Goal: Transaction & Acquisition: Purchase product/service

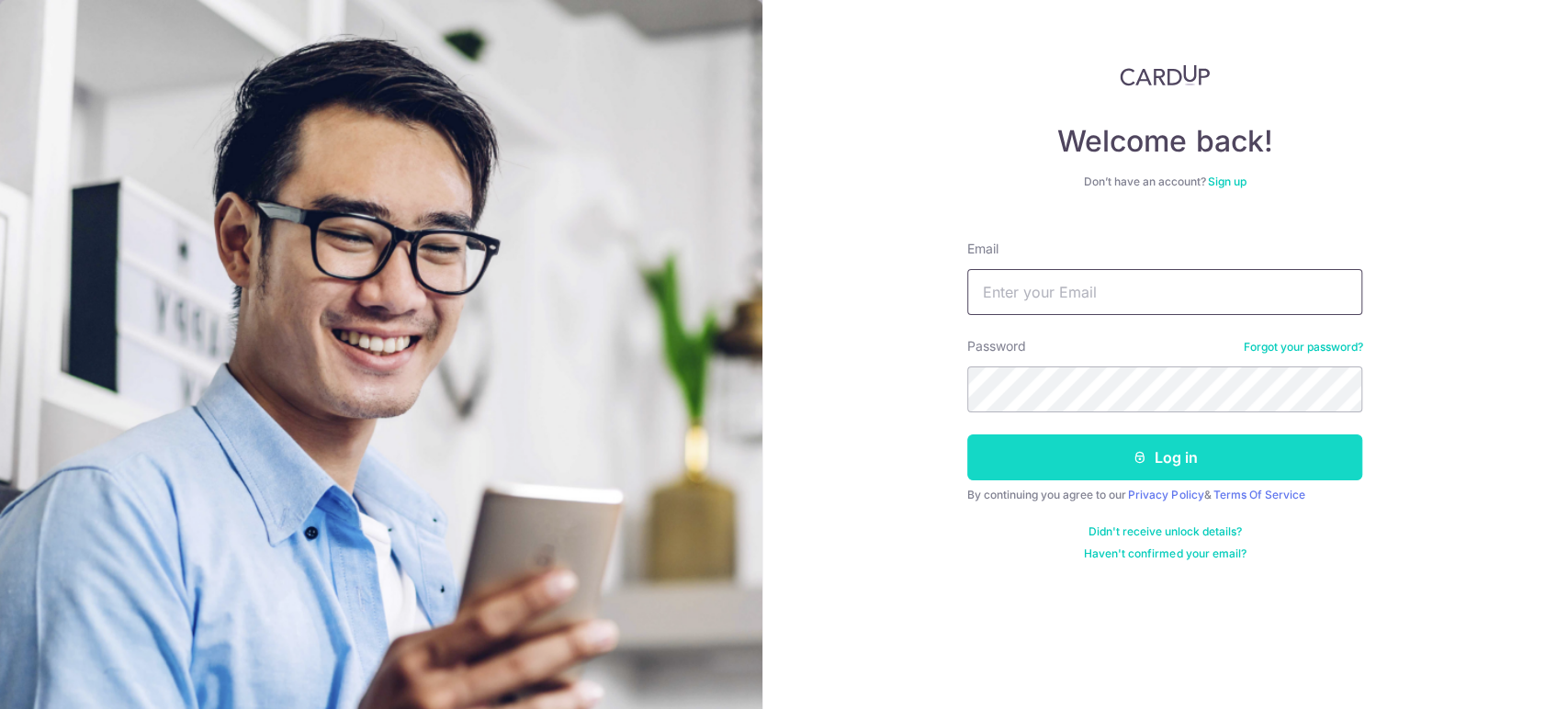
type input "tigerwang0481@gmail.com"
click at [1083, 460] on button "Log in" at bounding box center [1164, 457] width 395 height 46
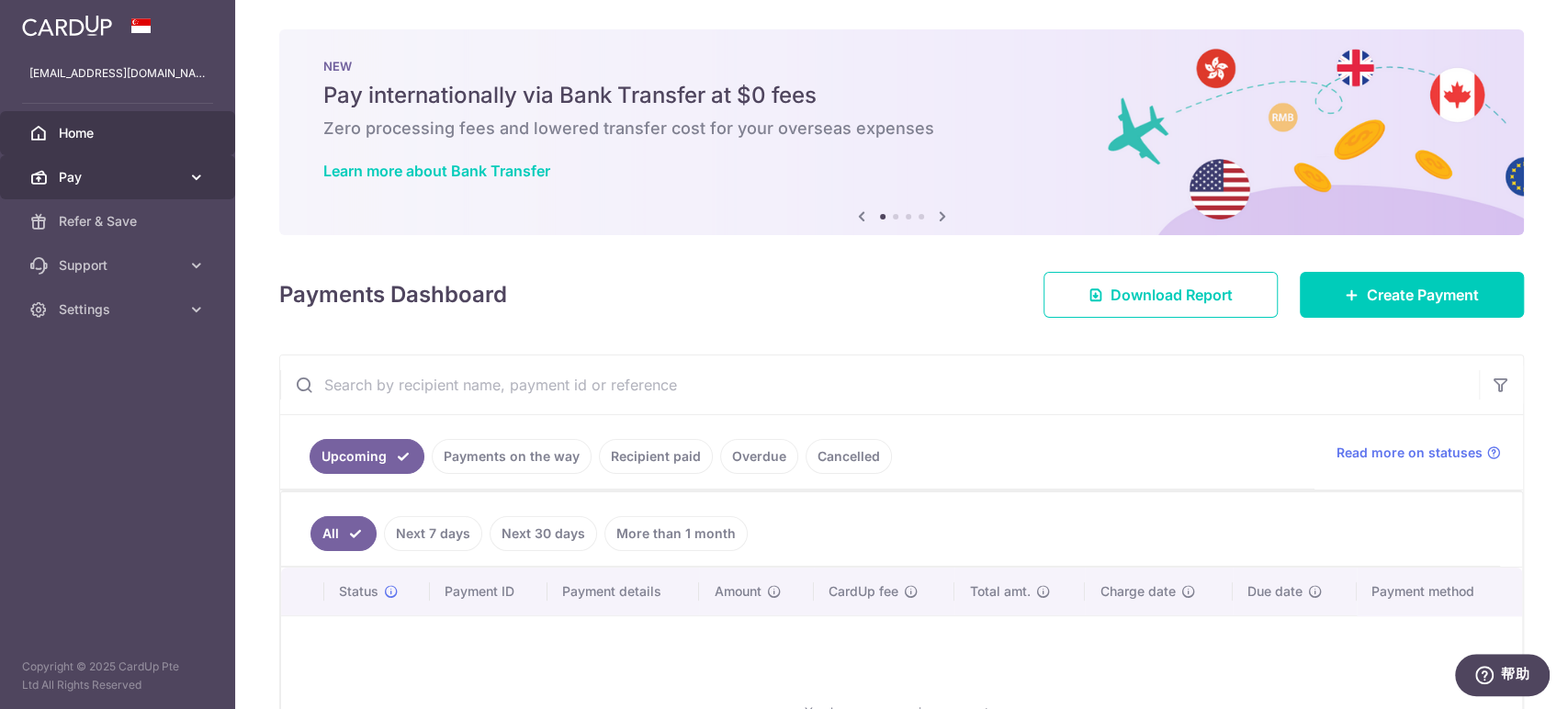
click at [137, 173] on span "Pay" at bounding box center [119, 177] width 121 height 18
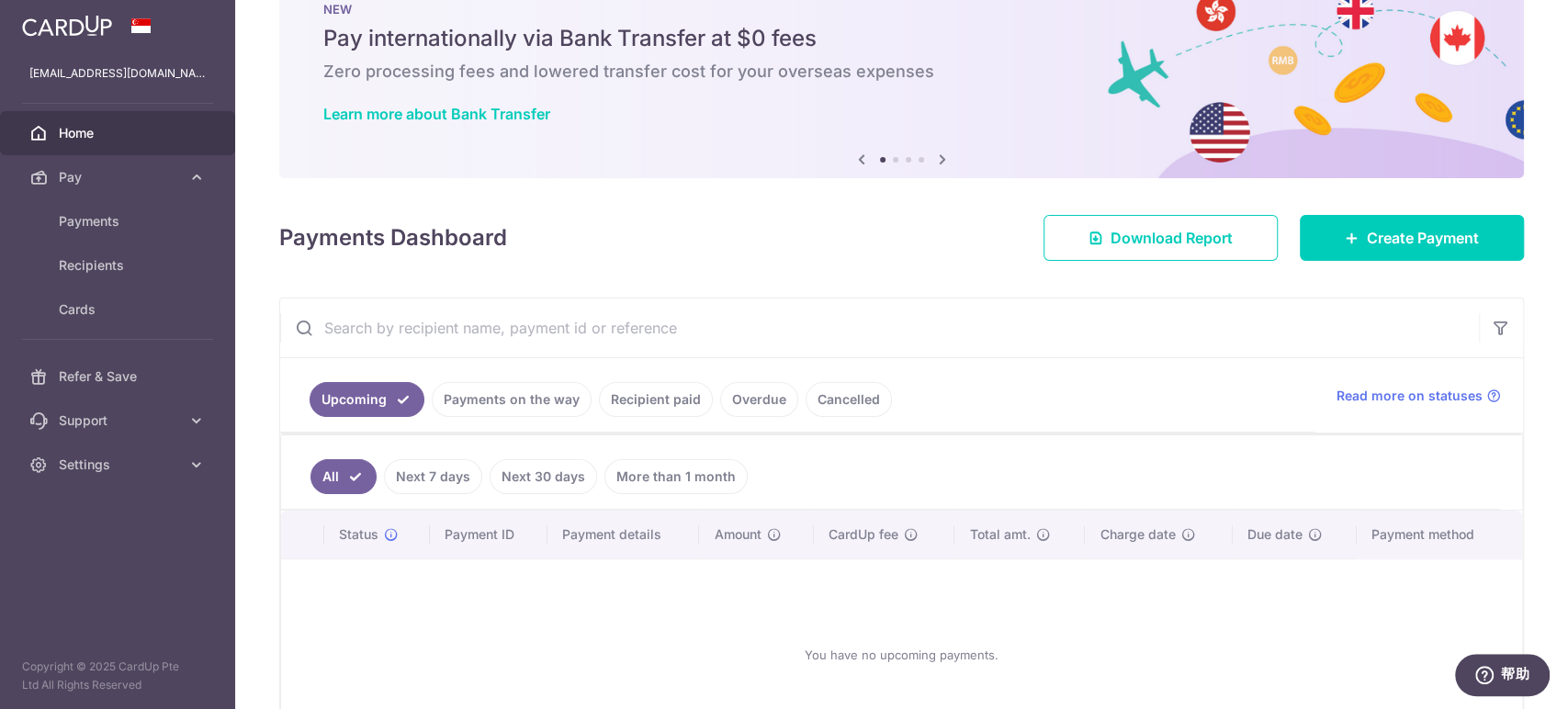
scroll to position [101, 0]
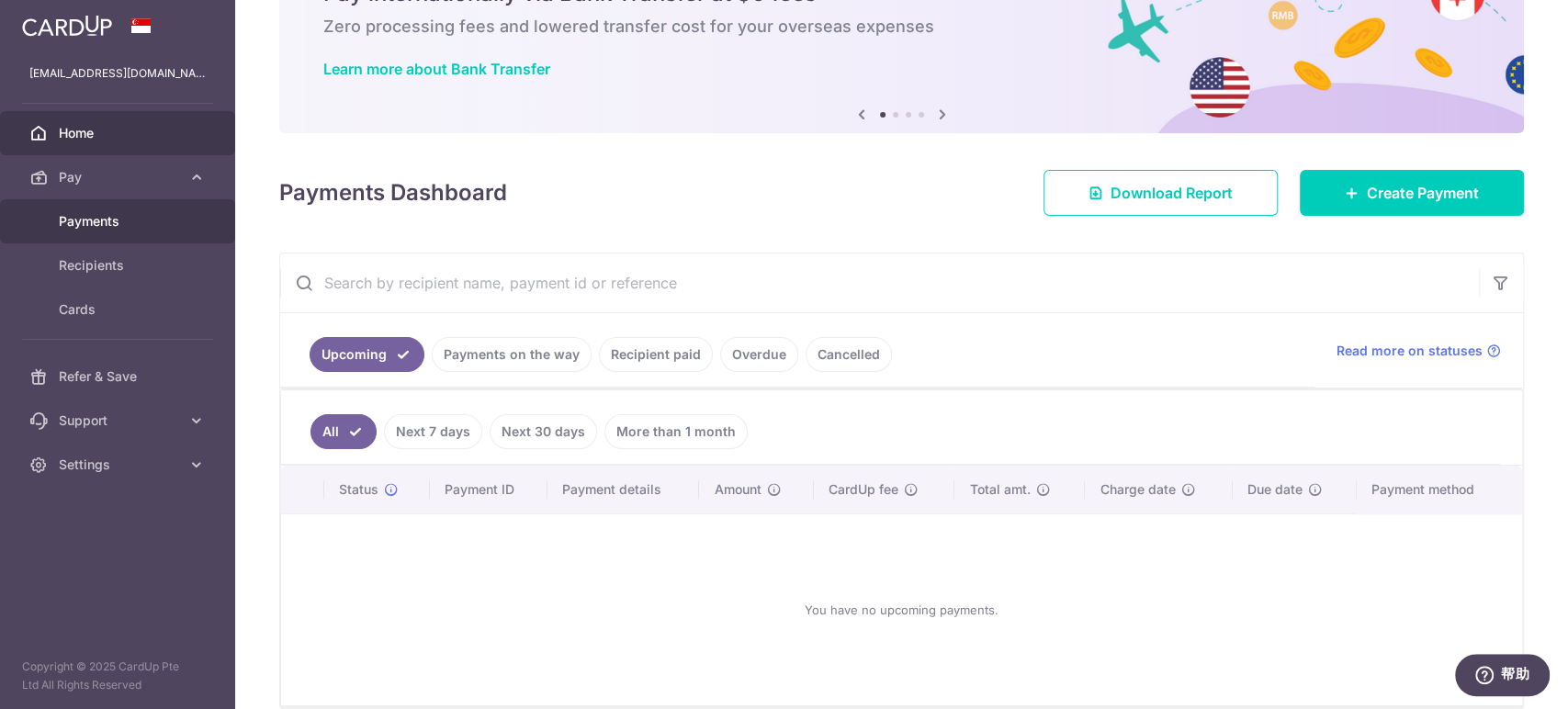
click at [149, 220] on span "Payments" at bounding box center [119, 221] width 121 height 18
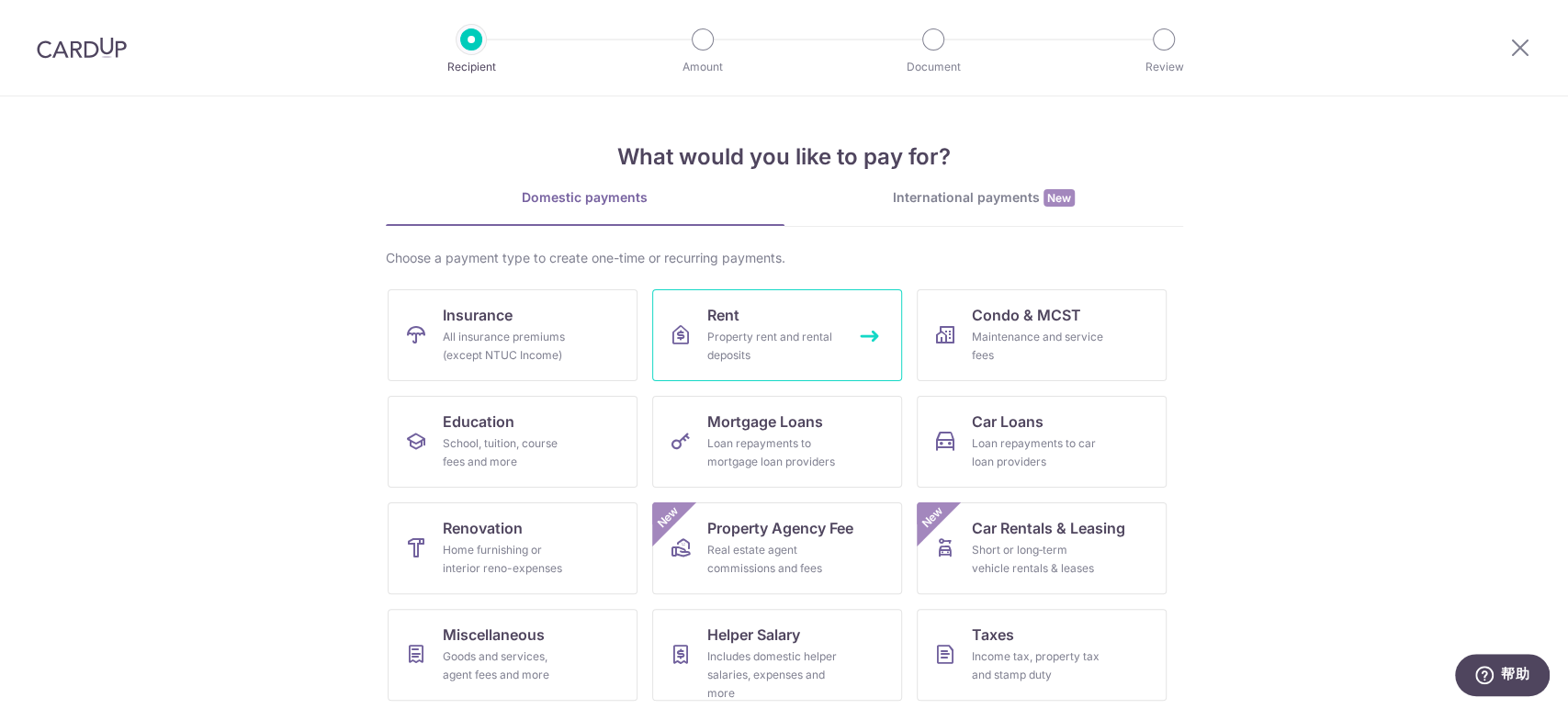
click at [780, 335] on div "Property rent and rental deposits" at bounding box center [773, 346] width 132 height 37
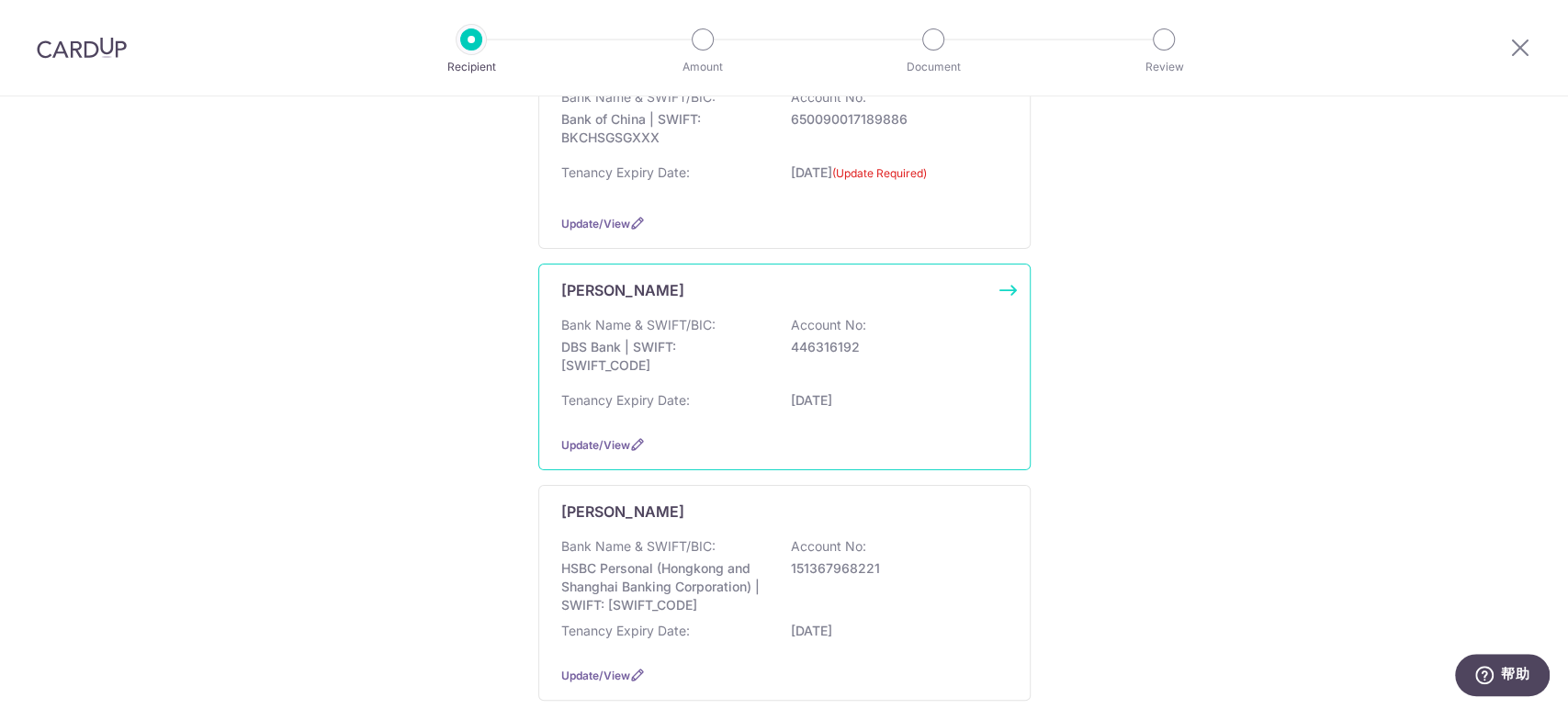
scroll to position [431, 0]
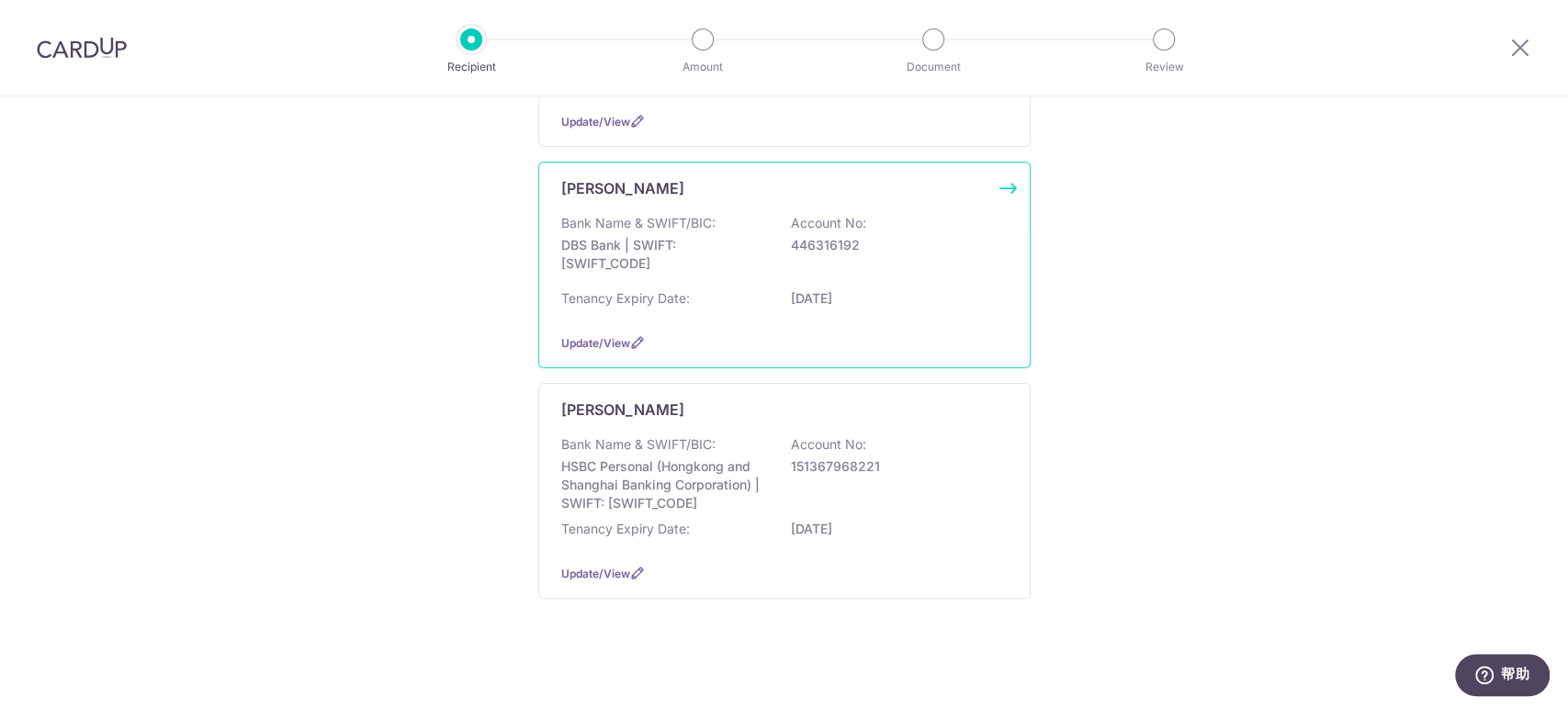
click at [786, 311] on div "Tenancy Expiry Date: [DATE]" at bounding box center [784, 304] width 447 height 30
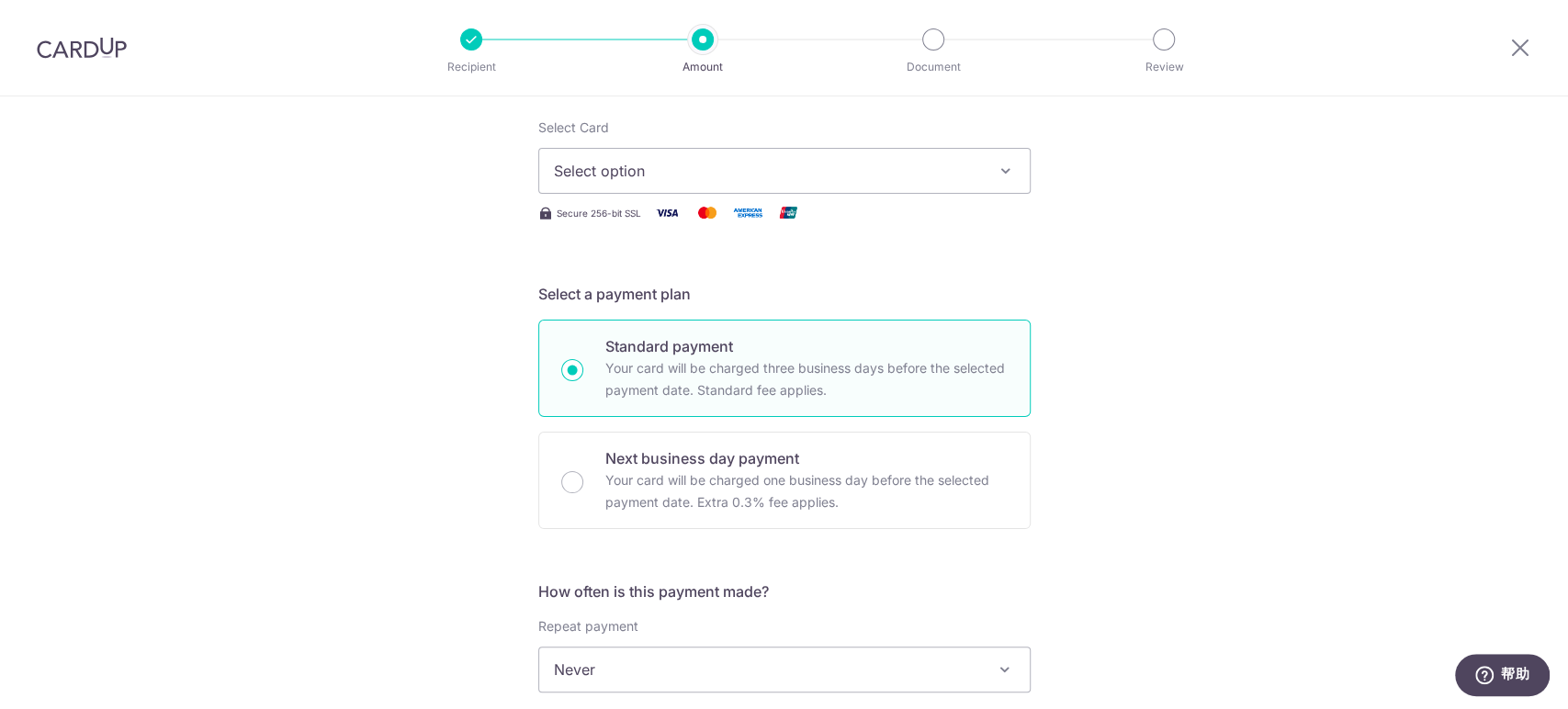
scroll to position [101, 0]
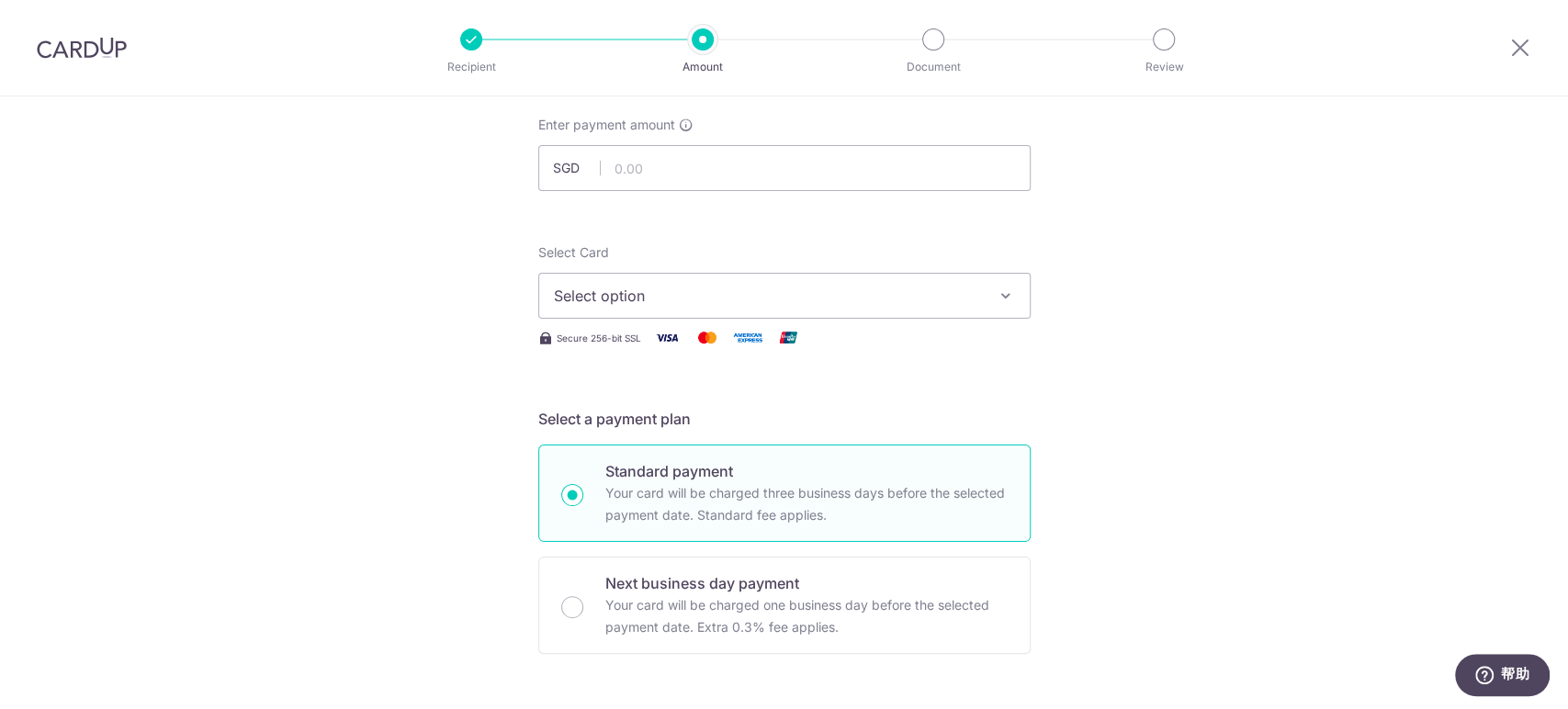
click at [862, 293] on span "Select option" at bounding box center [768, 295] width 428 height 22
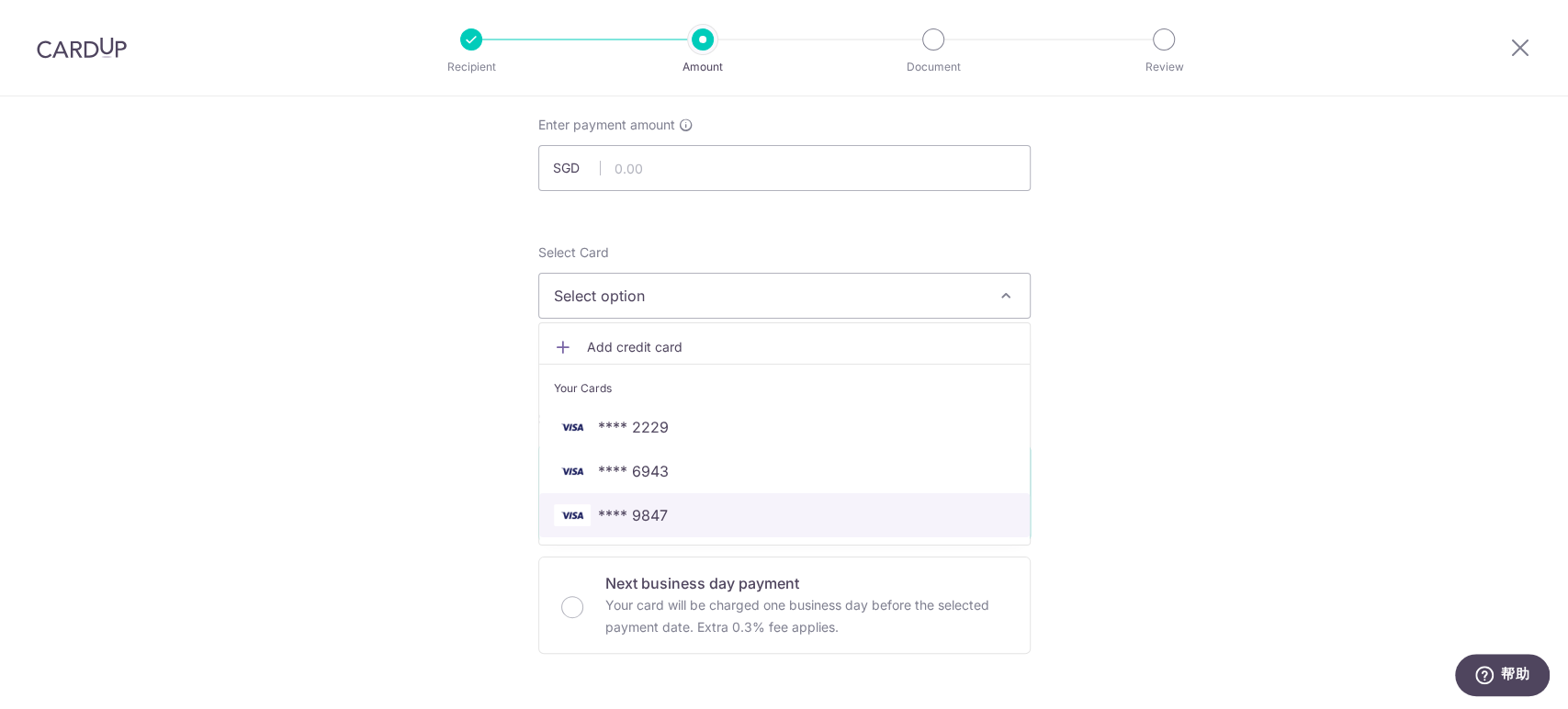
click at [767, 505] on span "**** 9847" at bounding box center [784, 515] width 461 height 22
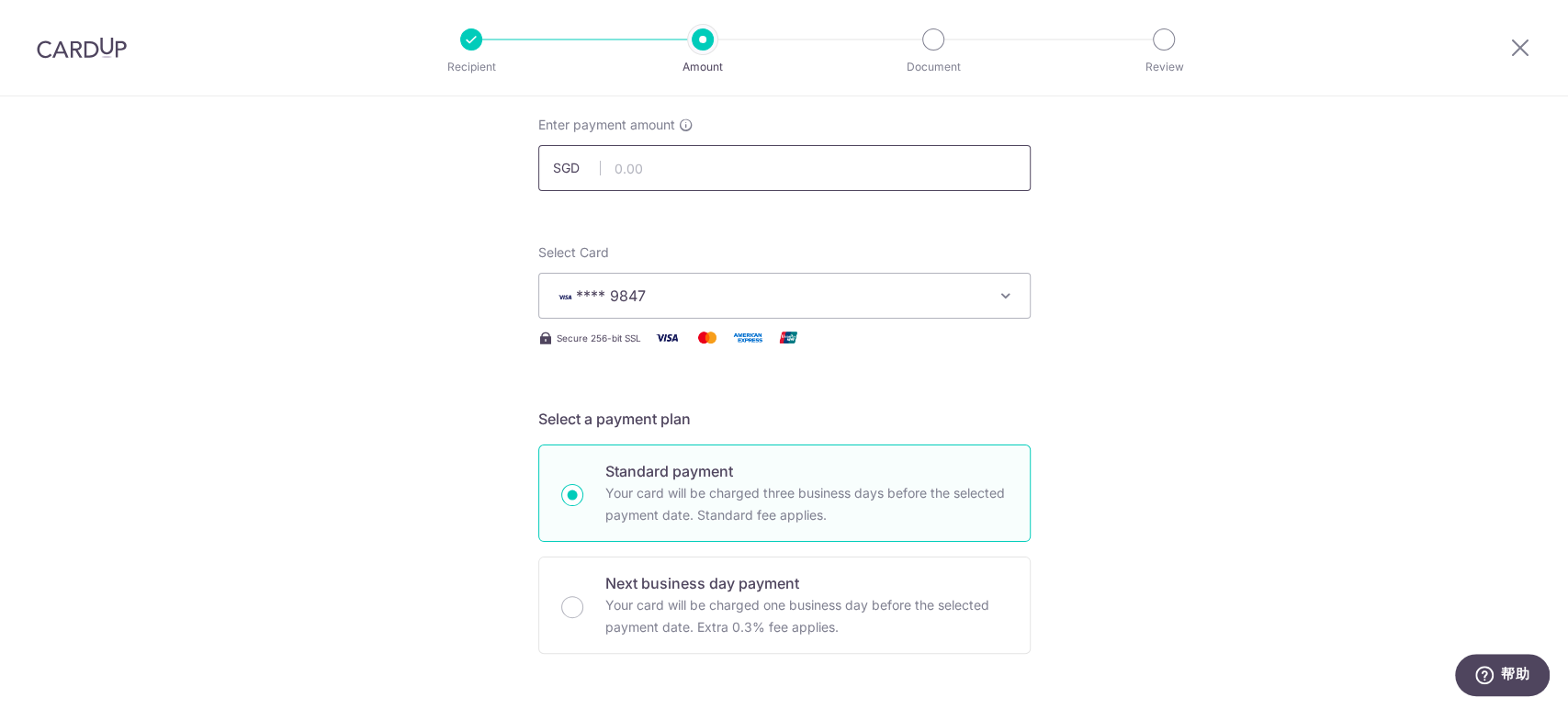
click at [844, 173] on input "text" at bounding box center [784, 168] width 492 height 46
type input "3,500.00"
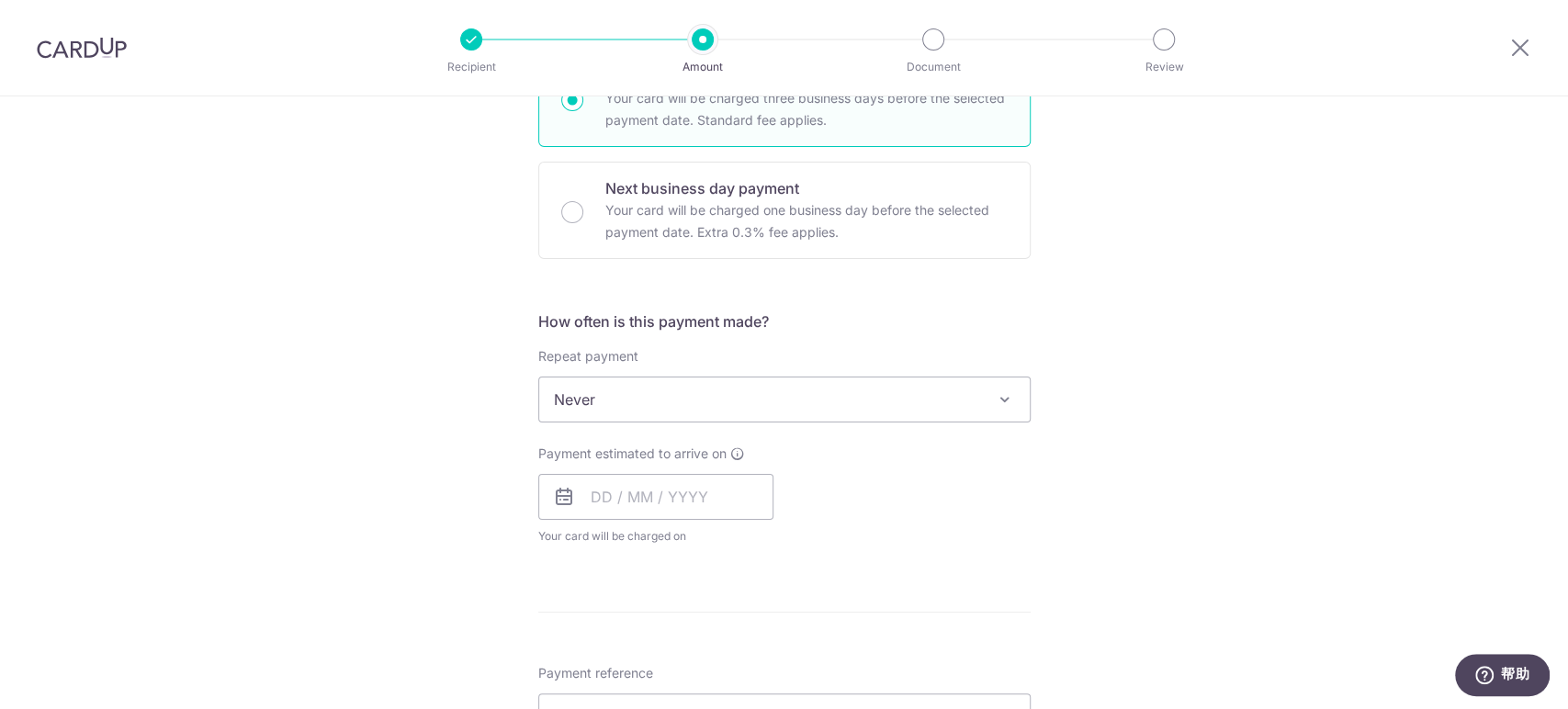
scroll to position [509, 0]
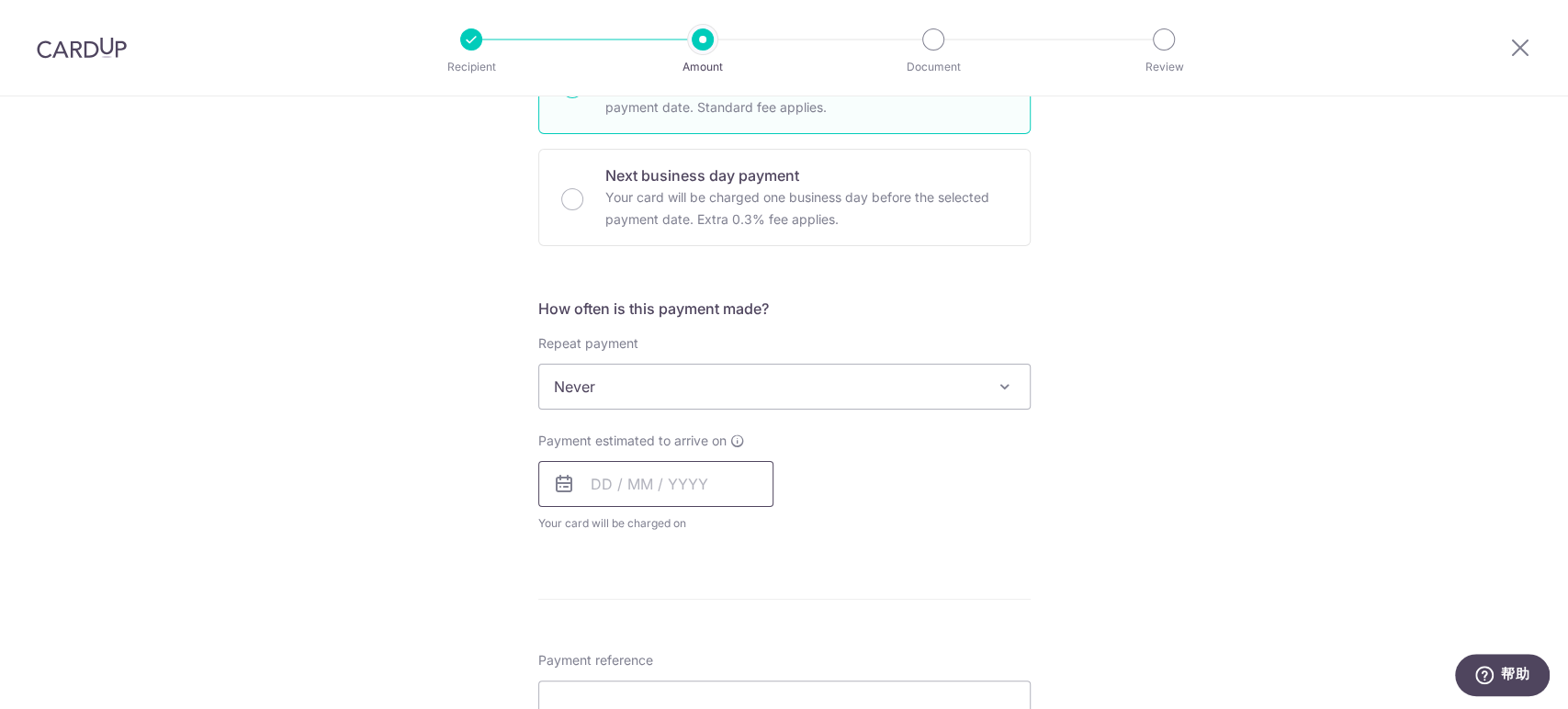
click at [715, 490] on input "text" at bounding box center [656, 483] width 235 height 46
click at [853, 454] on div "Payment estimated to arrive on Prev Next Sep Oct Nov [DATE] 2026 2027 2028 2029…" at bounding box center [784, 482] width 514 height 101
click at [704, 475] on input "text" at bounding box center [656, 483] width 235 height 46
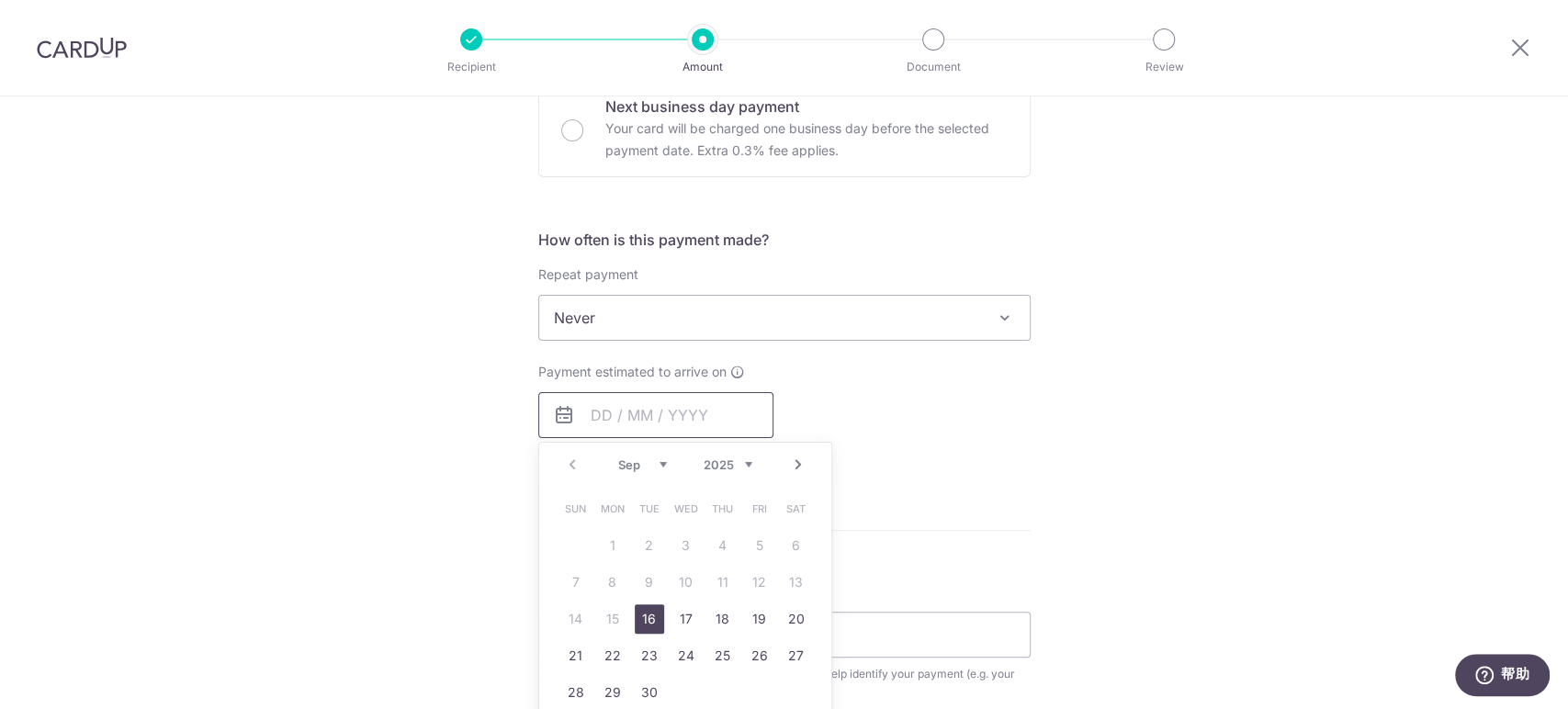
scroll to position [612, 0]
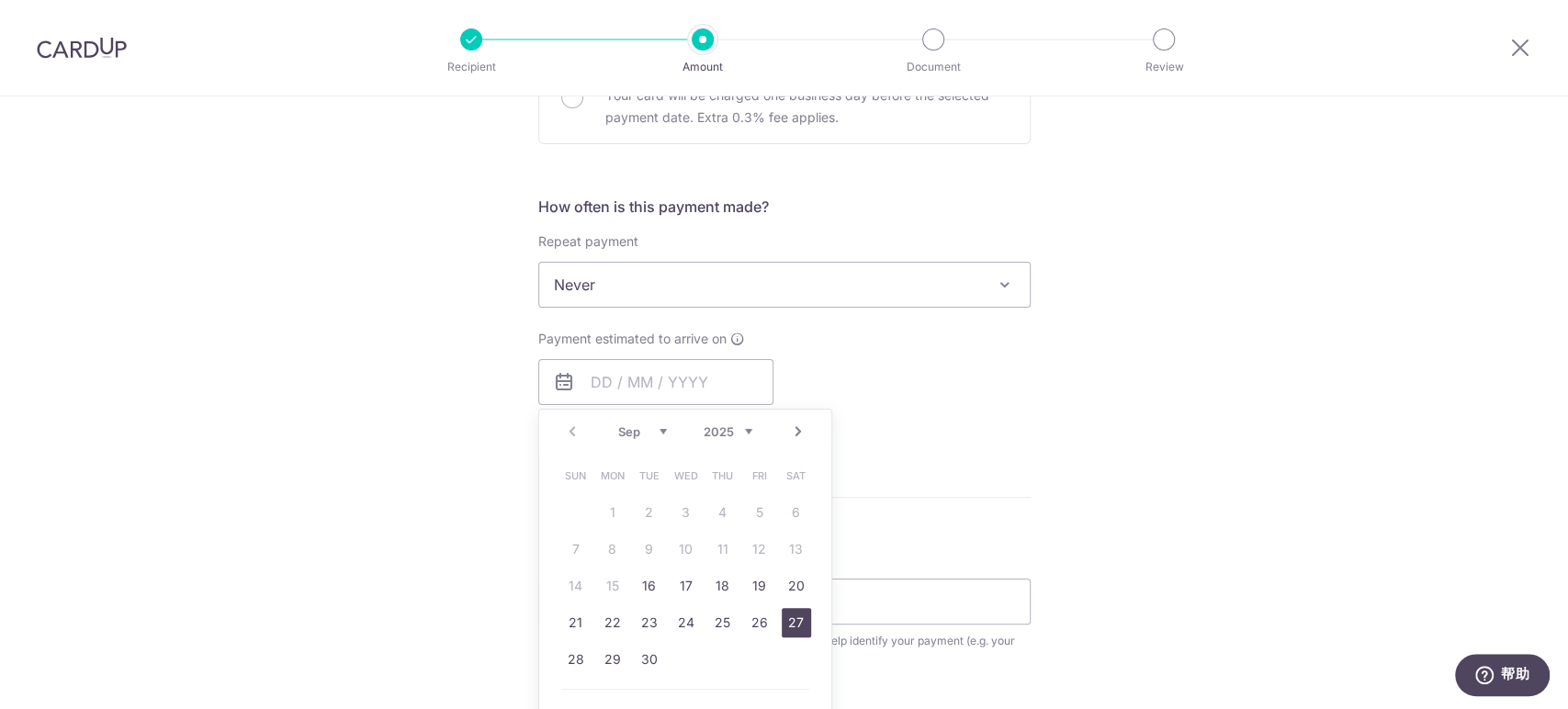
drag, startPoint x: 777, startPoint y: 613, endPoint x: 903, endPoint y: 452, distance: 204.4
click at [782, 613] on link "27" at bounding box center [797, 622] width 30 height 30
type input "[DATE]"
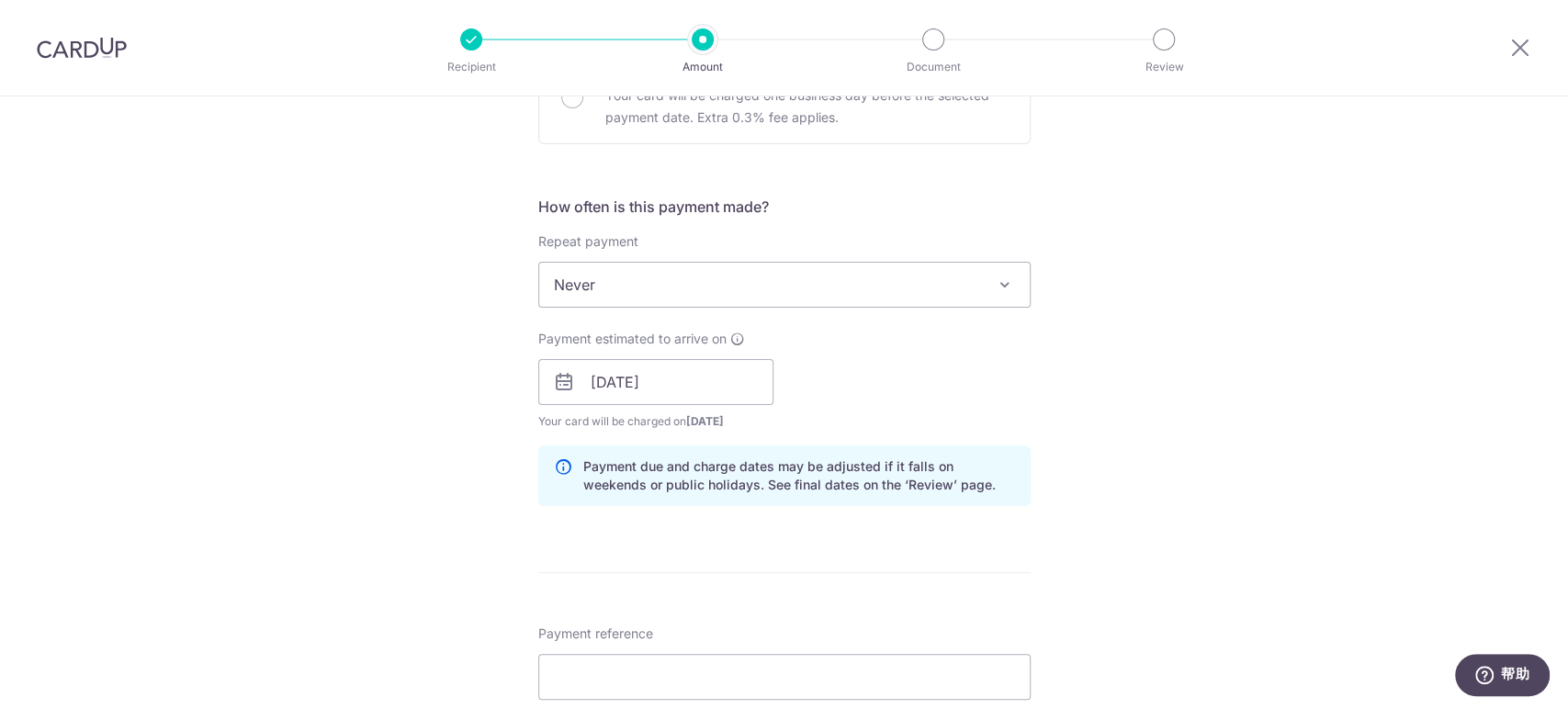
click at [1009, 402] on div "Payment estimated to arrive on [DATE] Prev Next Sep Oct Nov [DATE] 2026 2027 20…" at bounding box center [784, 380] width 514 height 101
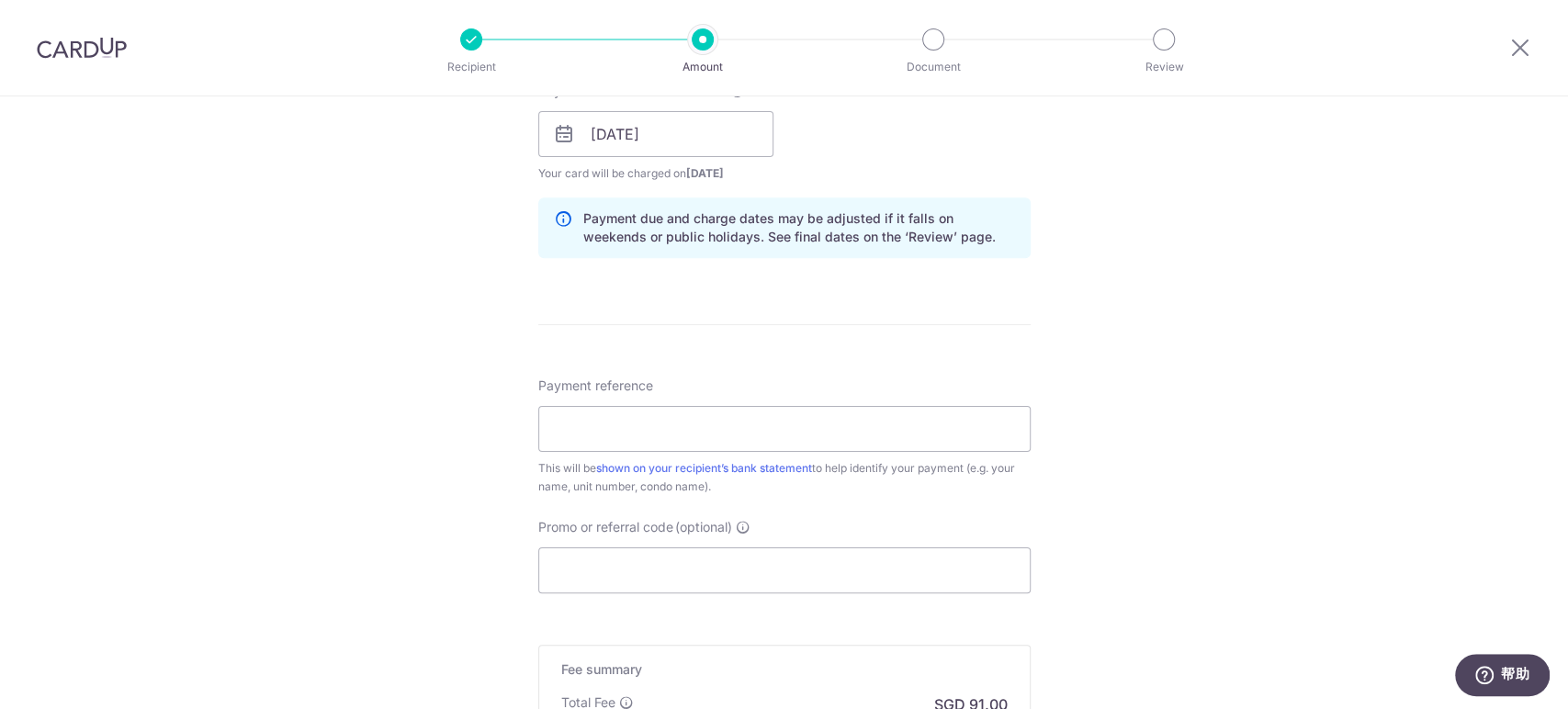
scroll to position [918, 0]
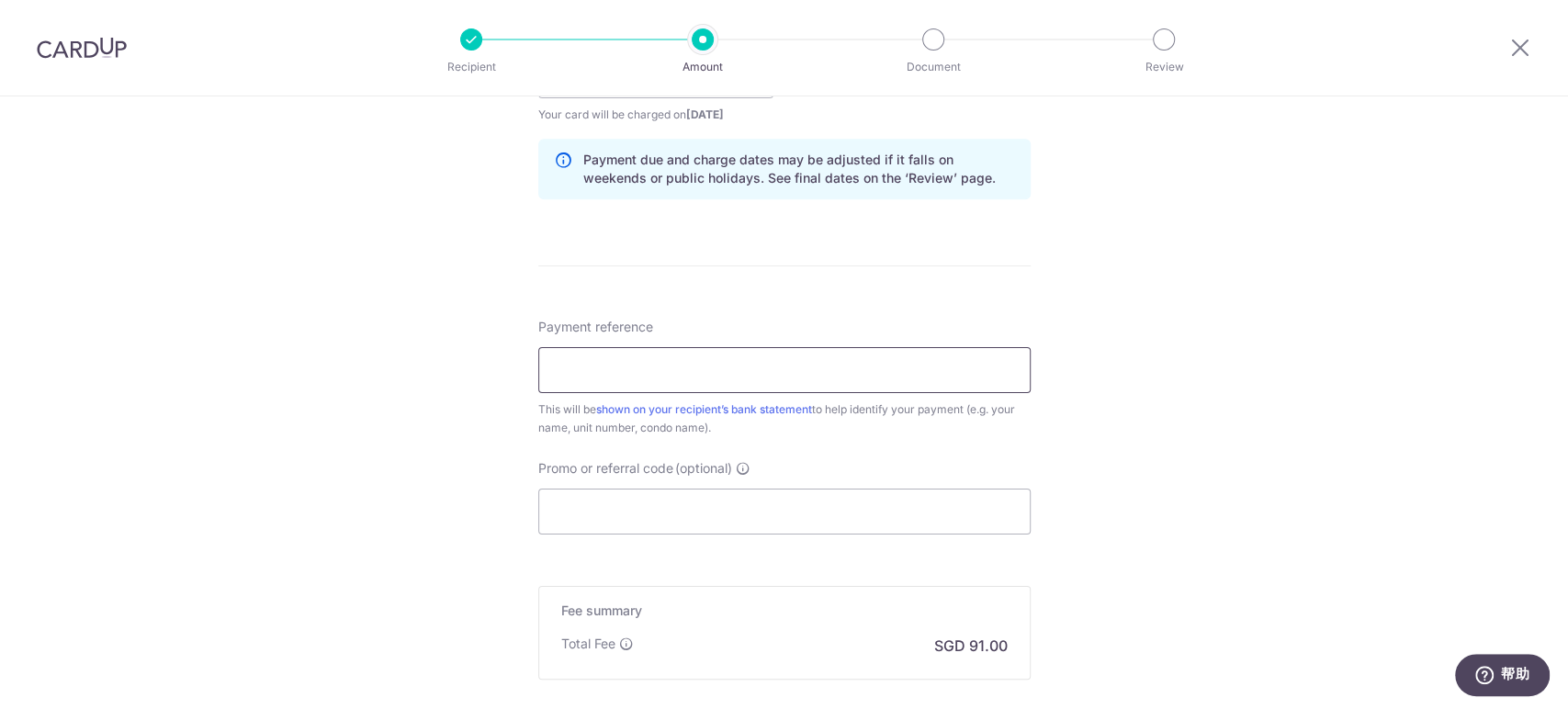
click at [889, 375] on input "Payment reference" at bounding box center [784, 370] width 492 height 46
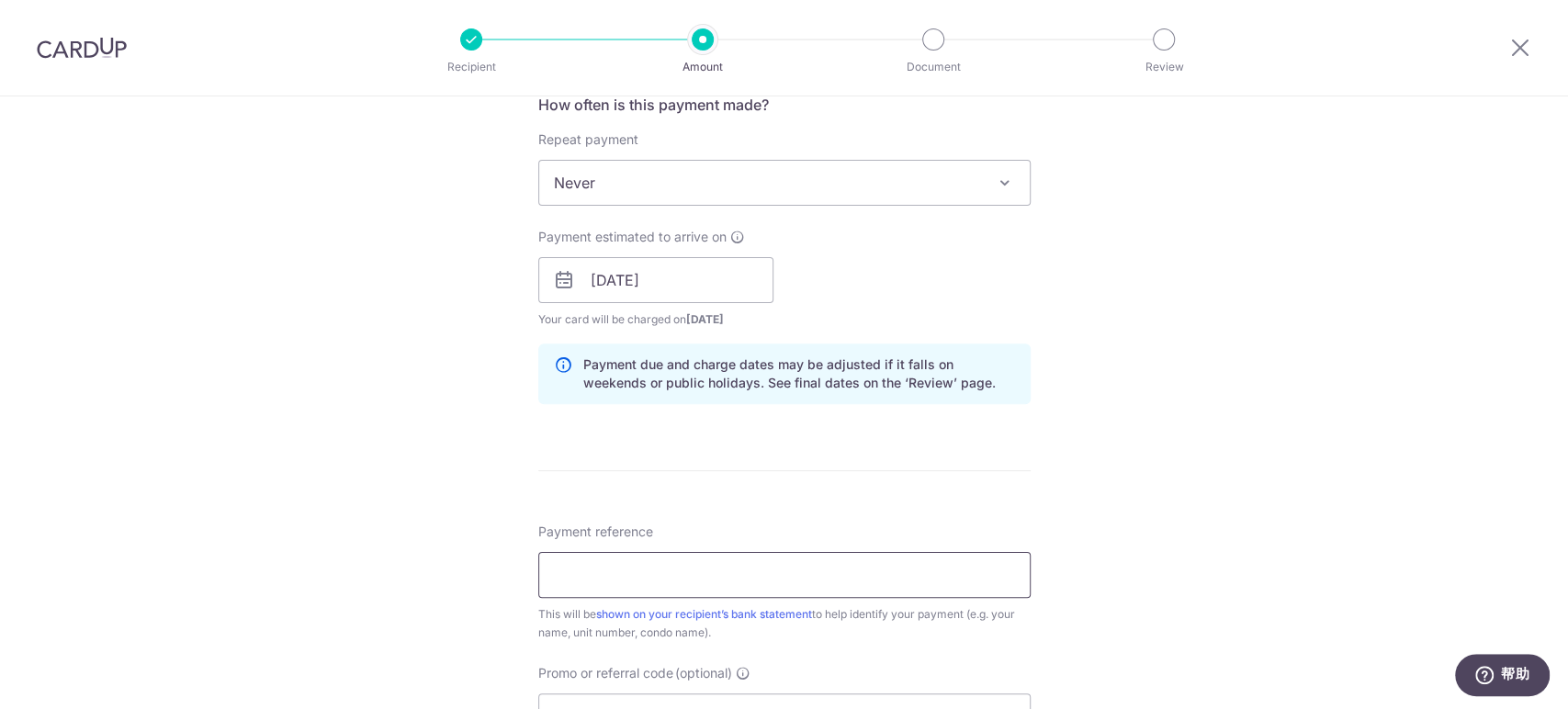
scroll to position [815, 0]
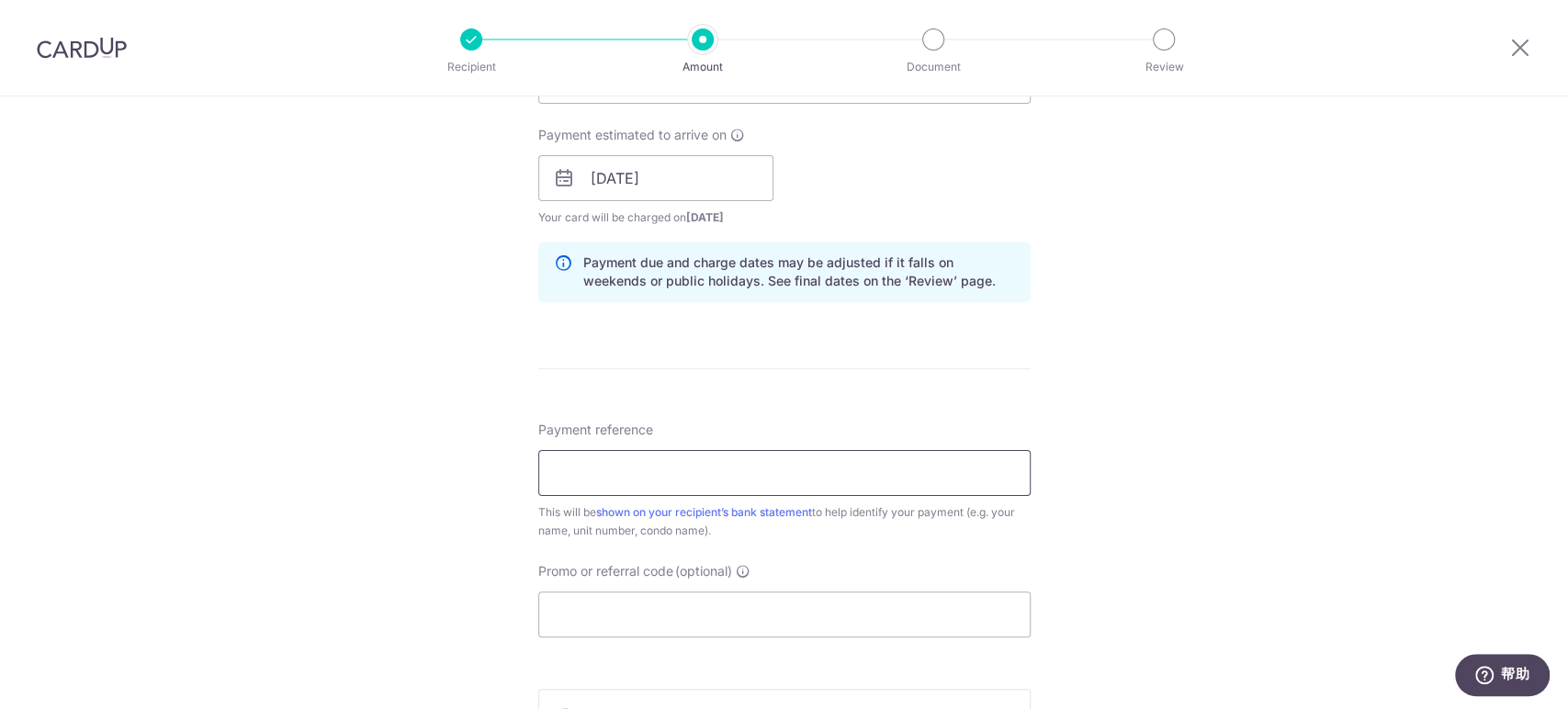
click at [699, 460] on input "Payment reference" at bounding box center [784, 472] width 492 height 46
paste input "SAVERENT179"
type input "SAVERENT179"
click at [844, 398] on form "Enter payment amount SGD 3,500.00 3500.00 Select Card **** 9847 Add credit card…" at bounding box center [784, 166] width 492 height 1528
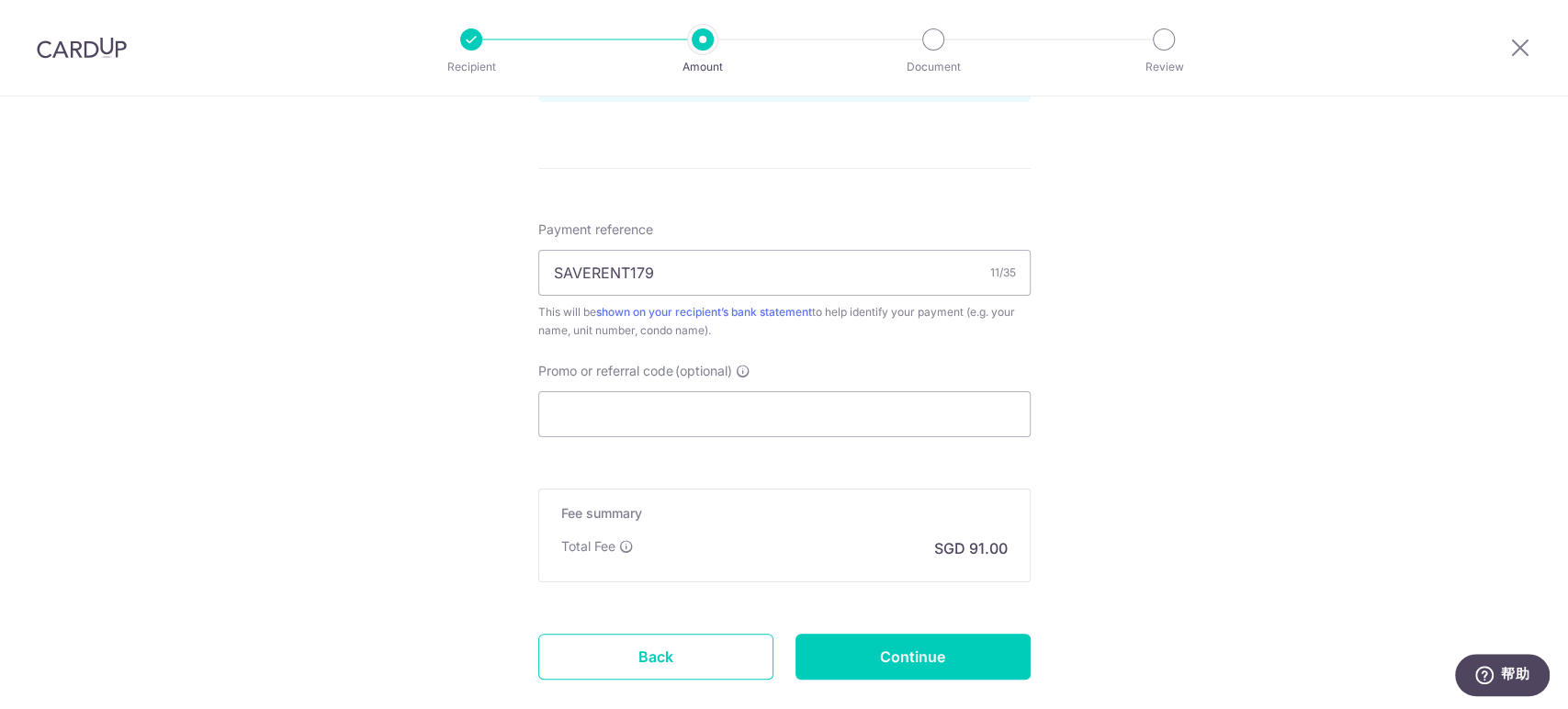
scroll to position [1122, 0]
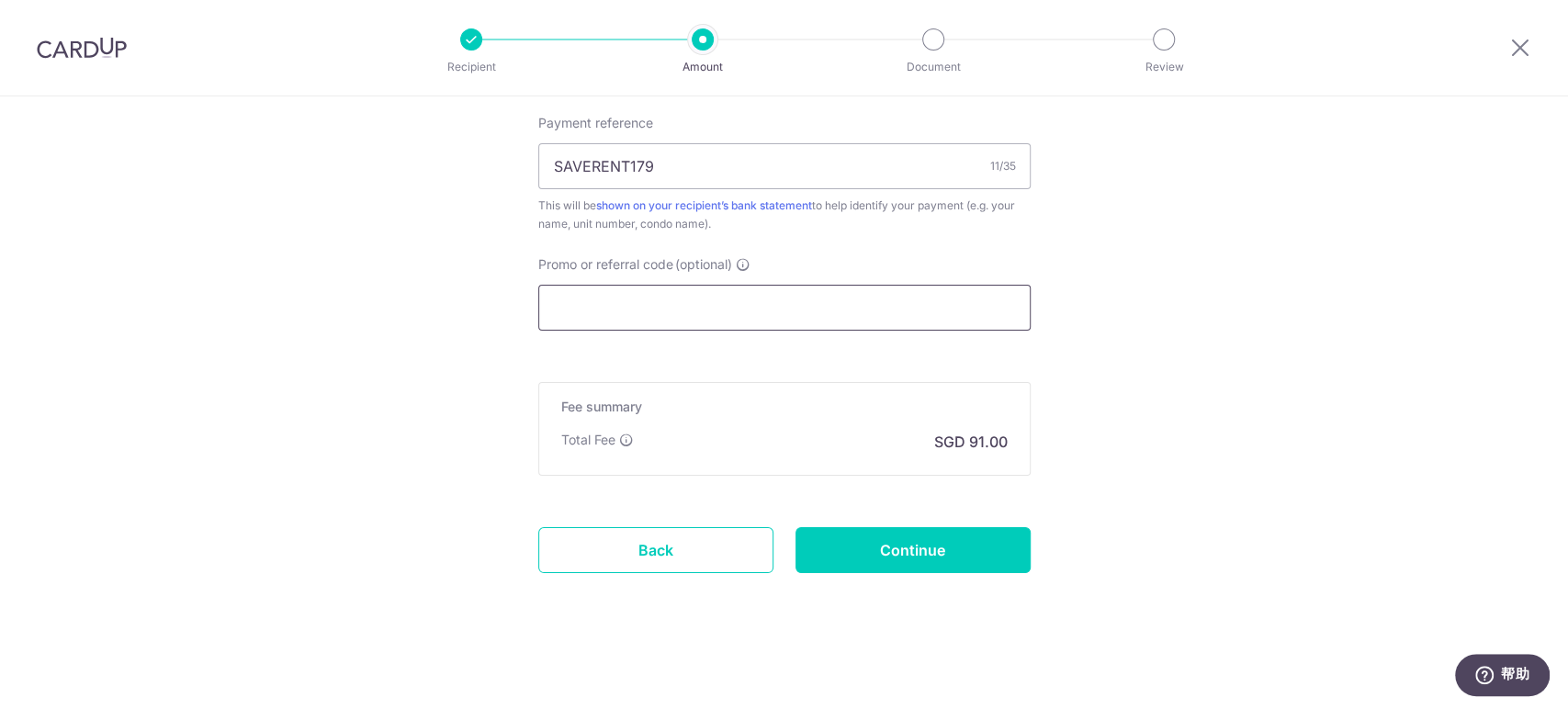
click at [779, 305] on input "Promo or referral code (optional)" at bounding box center [784, 307] width 492 height 46
paste input "SAVERENT179"
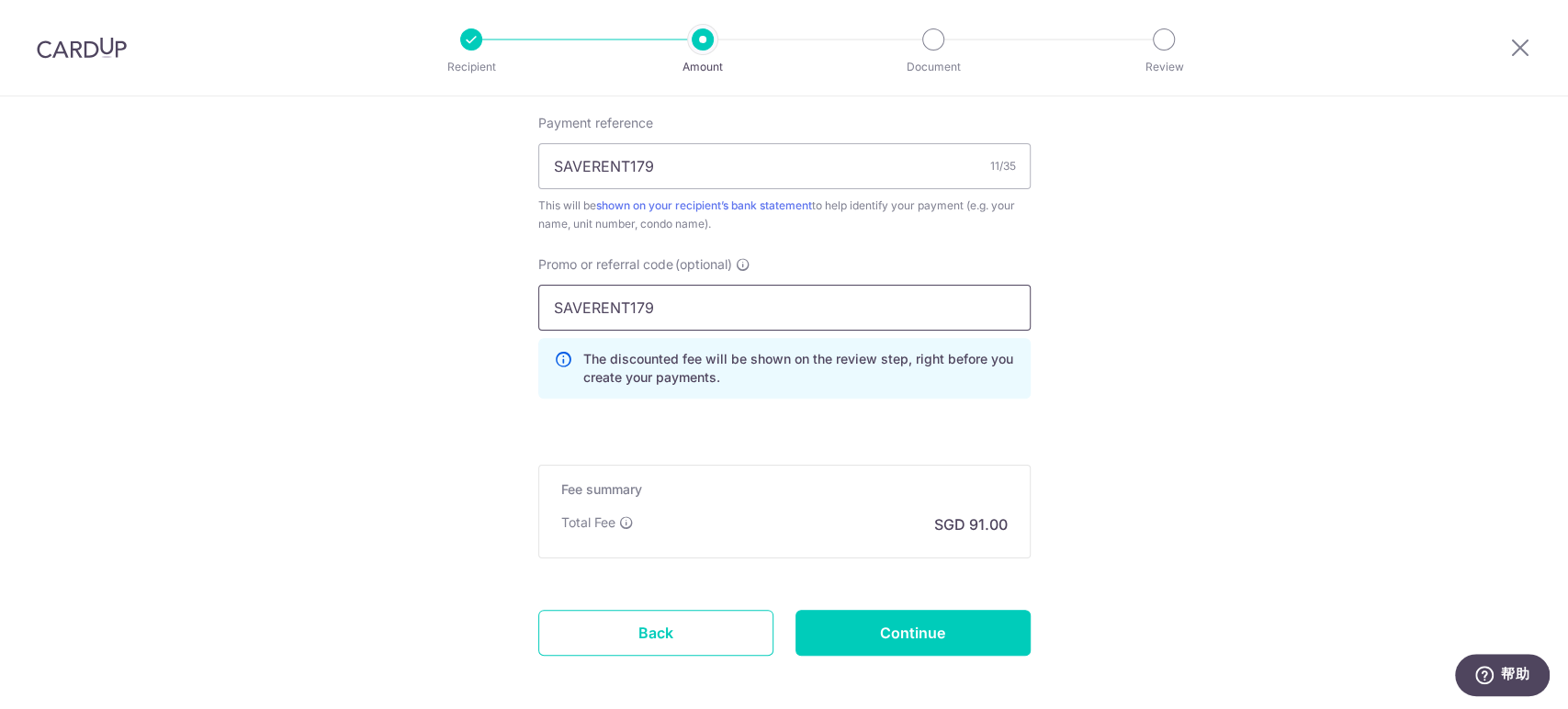
type input "SAVERENT179"
